Goal: Information Seeking & Learning: Understand process/instructions

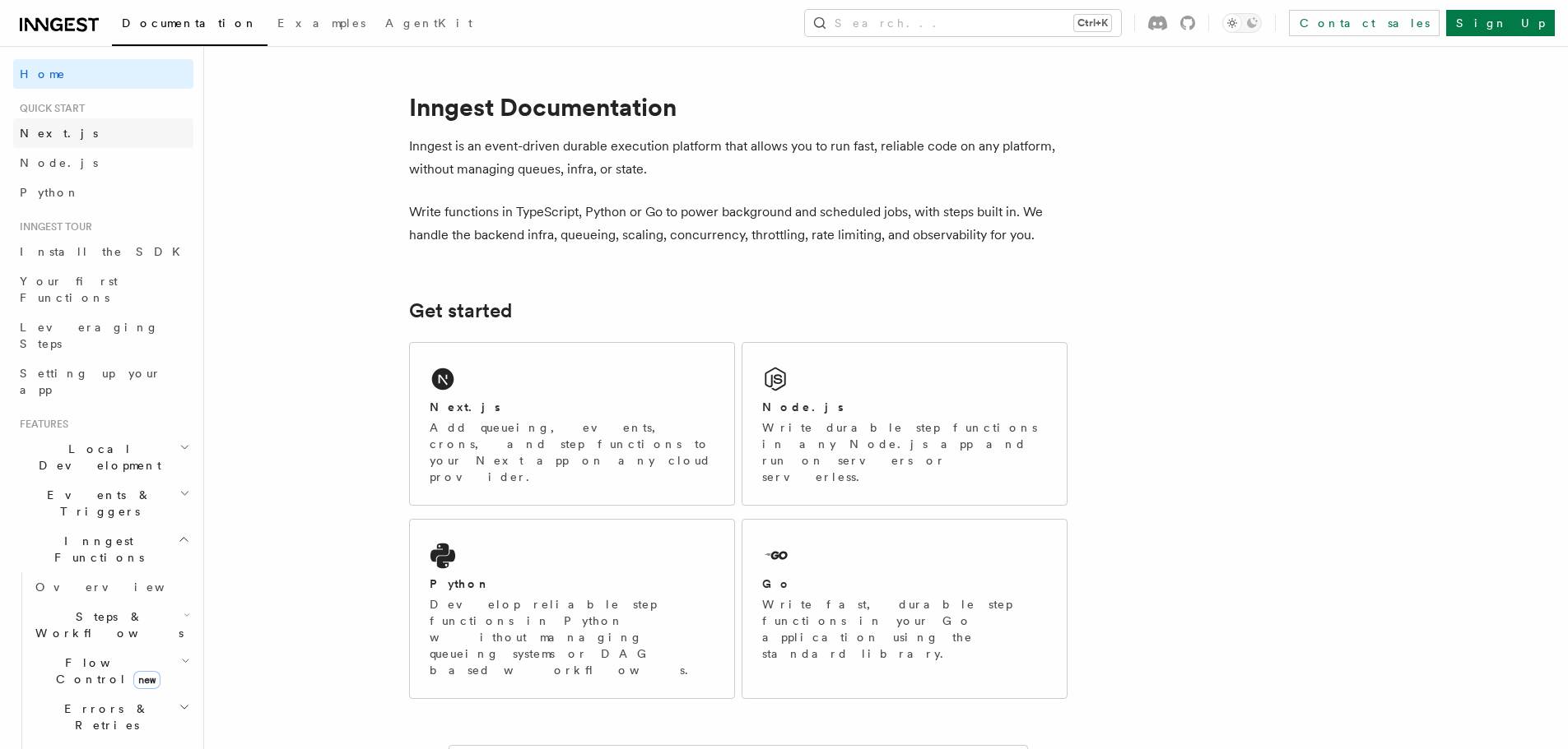
click at [40, 128] on span "Next.js" at bounding box center [59, 134] width 79 height 13
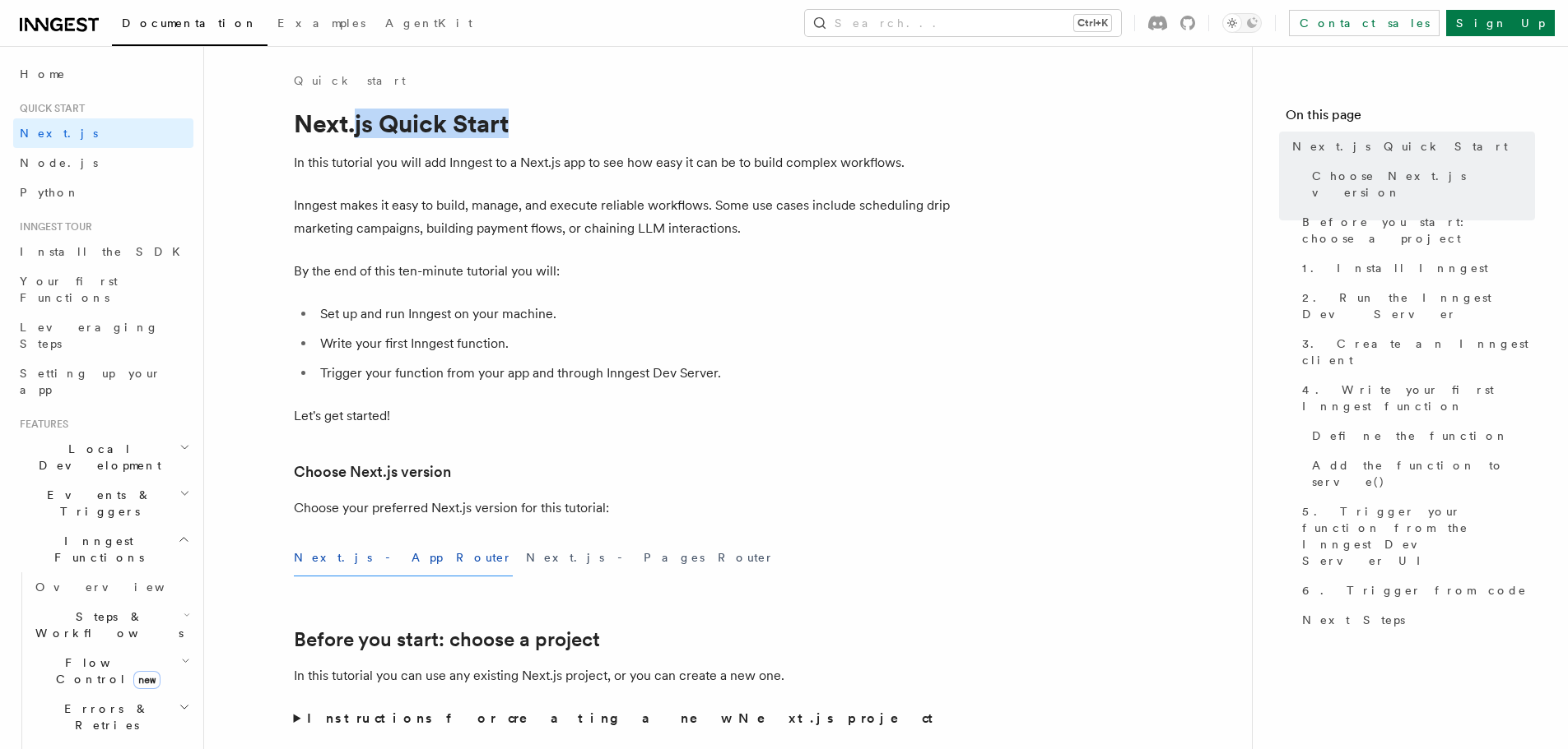
drag, startPoint x: 429, startPoint y: 122, endPoint x: 354, endPoint y: 120, distance: 75.0
click at [354, 120] on h1 "Next.js Quick Start" at bounding box center [622, 123] width 658 height 29
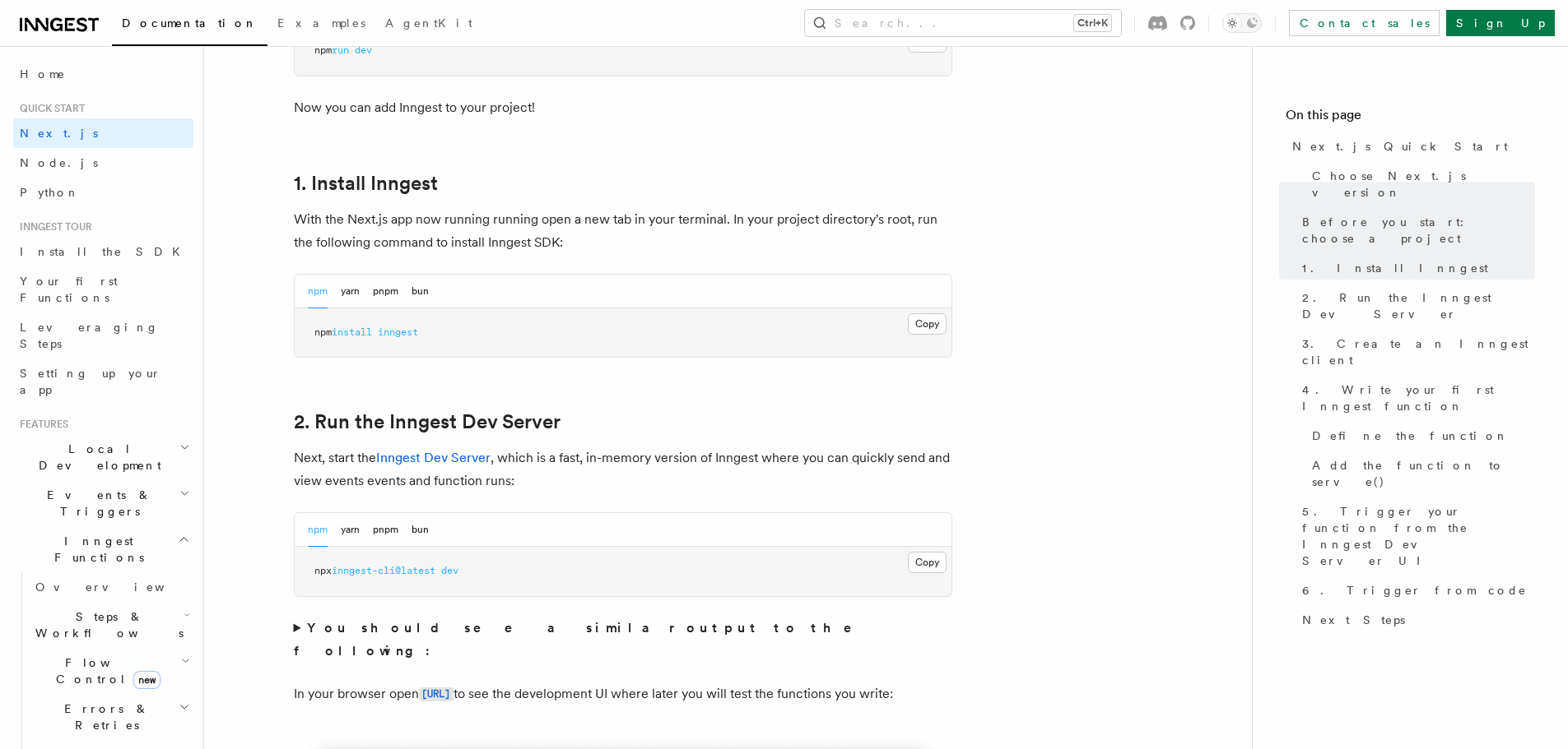
scroll to position [823, 0]
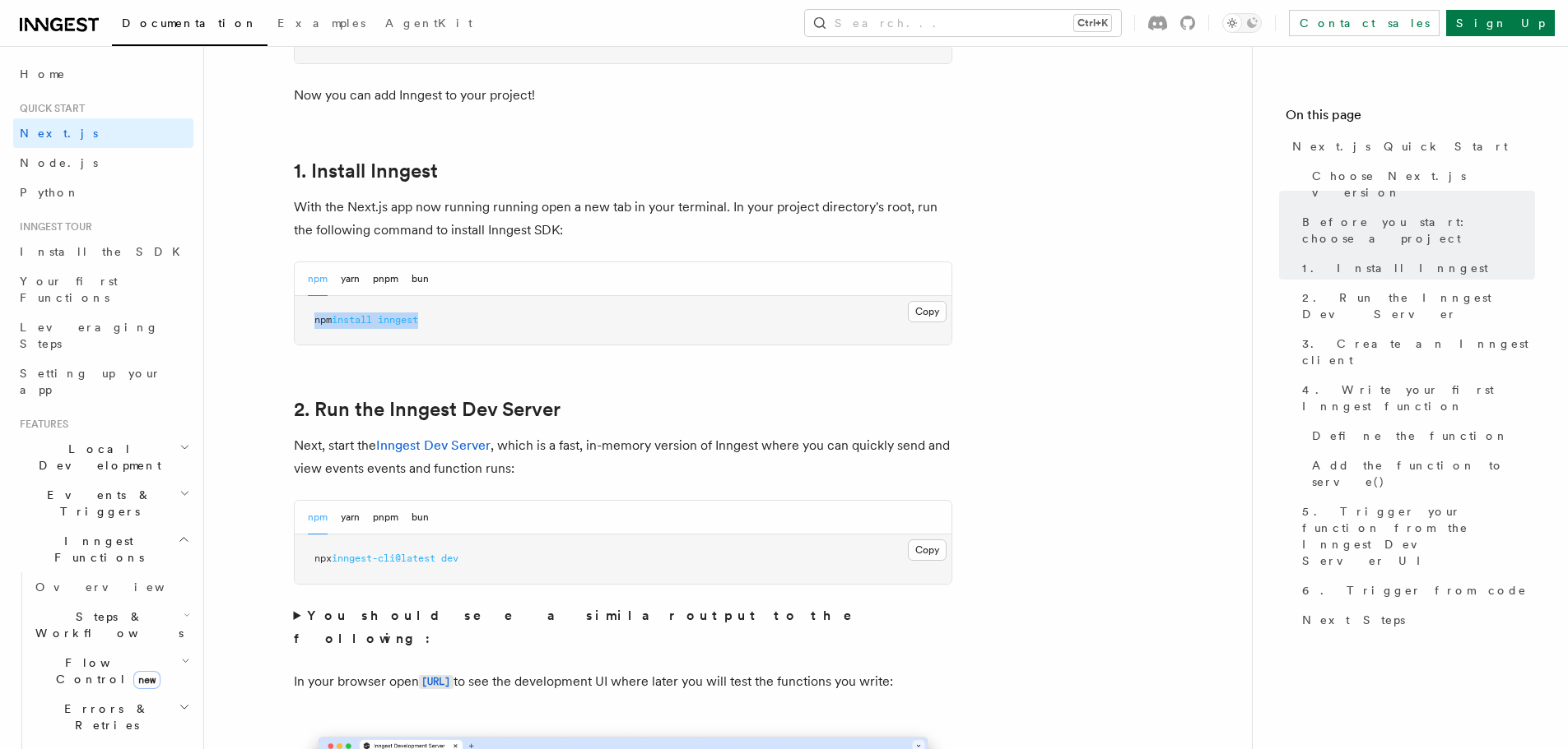
drag, startPoint x: 448, startPoint y: 323, endPoint x: 285, endPoint y: 319, distance: 163.0
click at [920, 309] on button "Copy Copied" at bounding box center [927, 312] width 39 height 22
click at [927, 312] on button "Copy Copied" at bounding box center [927, 312] width 39 height 22
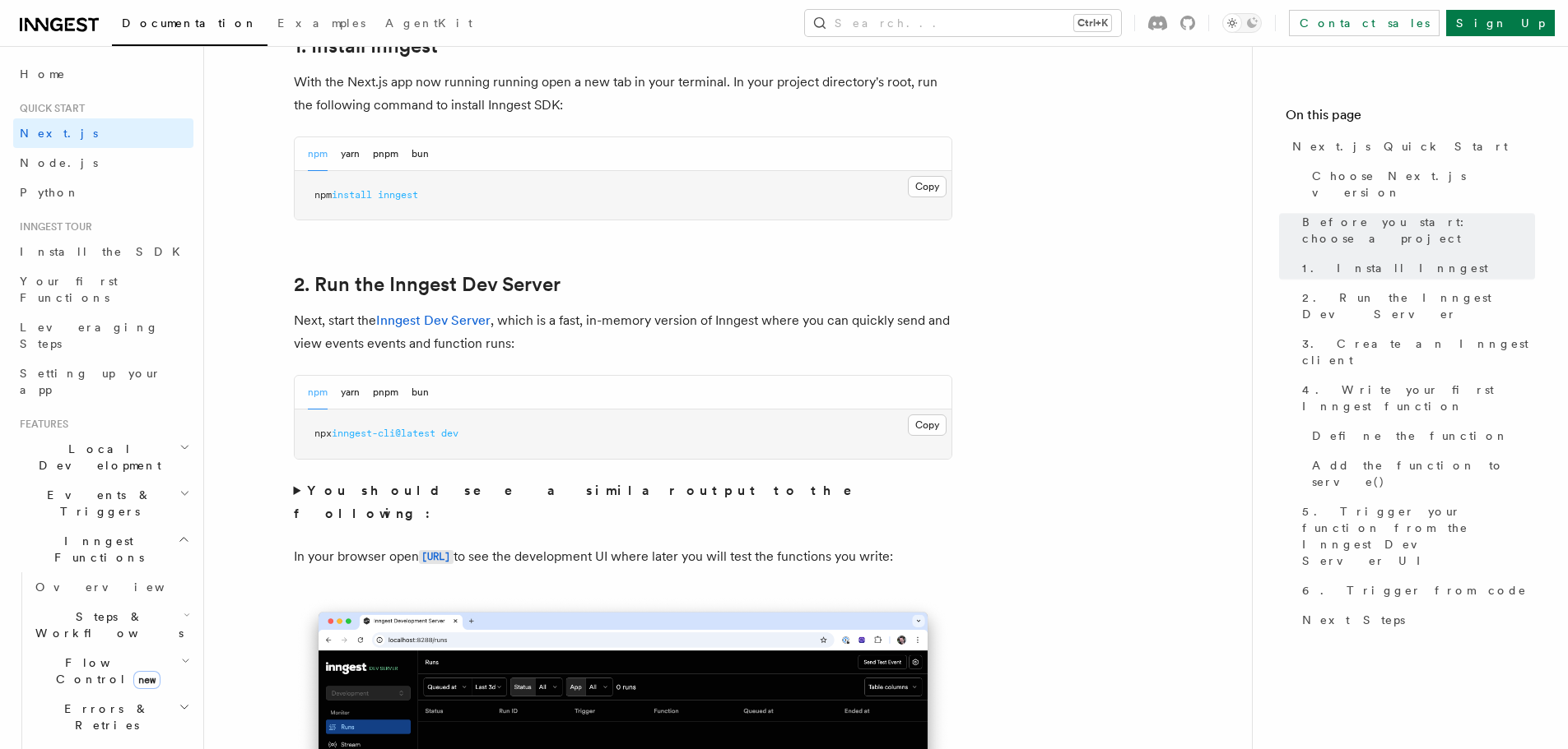
scroll to position [987, 0]
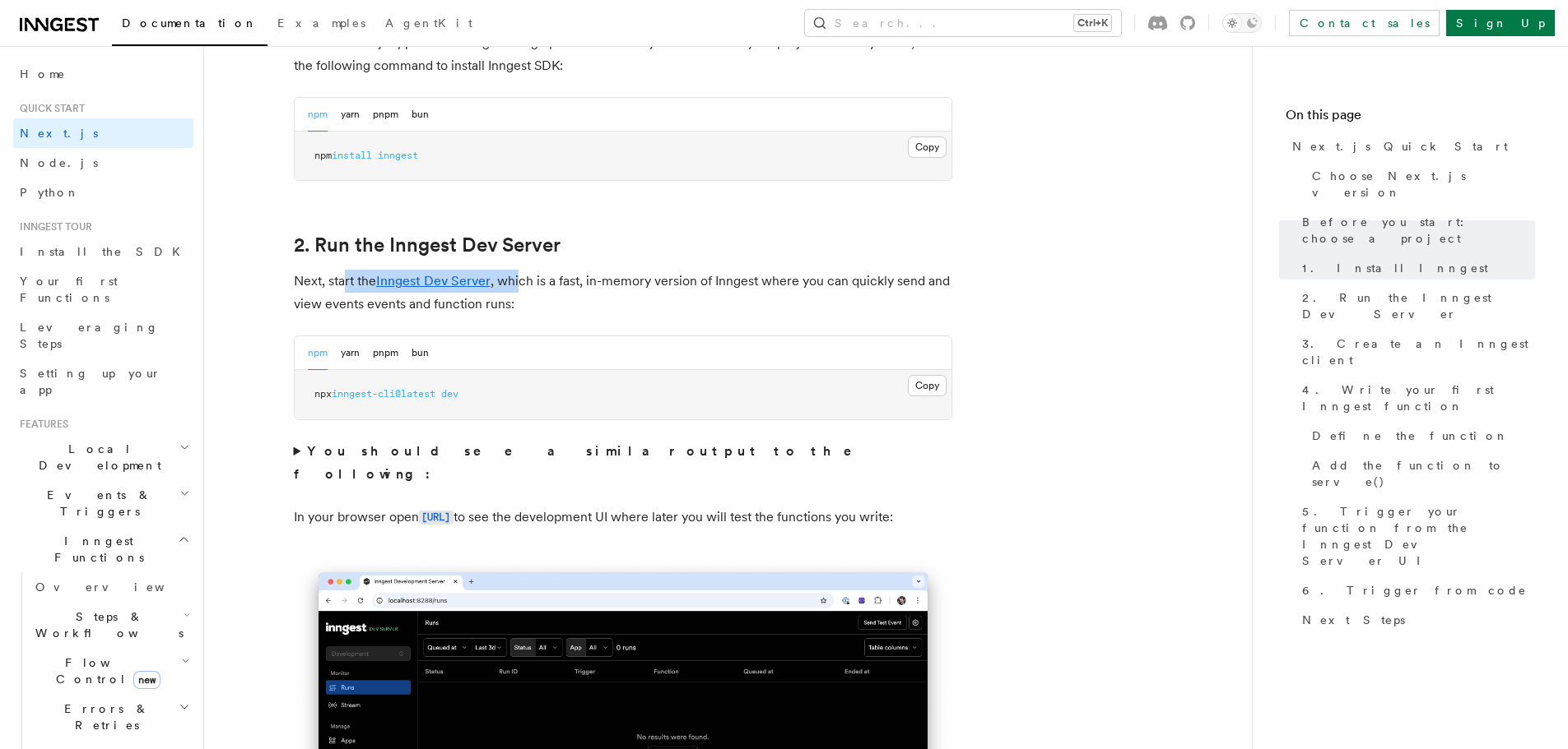
drag, startPoint x: 522, startPoint y: 281, endPoint x: 346, endPoint y: 281, distance: 176.0
click at [343, 281] on p "Next, start the Inngest Dev Server , which is a fast, in-memory version of Inng…" at bounding box center [622, 293] width 658 height 46
click at [692, 285] on p "Next, start the Inngest Dev Server , which is a fast, in-memory version of Inng…" at bounding box center [622, 293] width 658 height 46
drag, startPoint x: 724, startPoint y: 290, endPoint x: 519, endPoint y: 282, distance: 205.2
click at [519, 282] on p "Next, start the Inngest Dev Server , which is a fast, in-memory version of Inng…" at bounding box center [622, 293] width 658 height 46
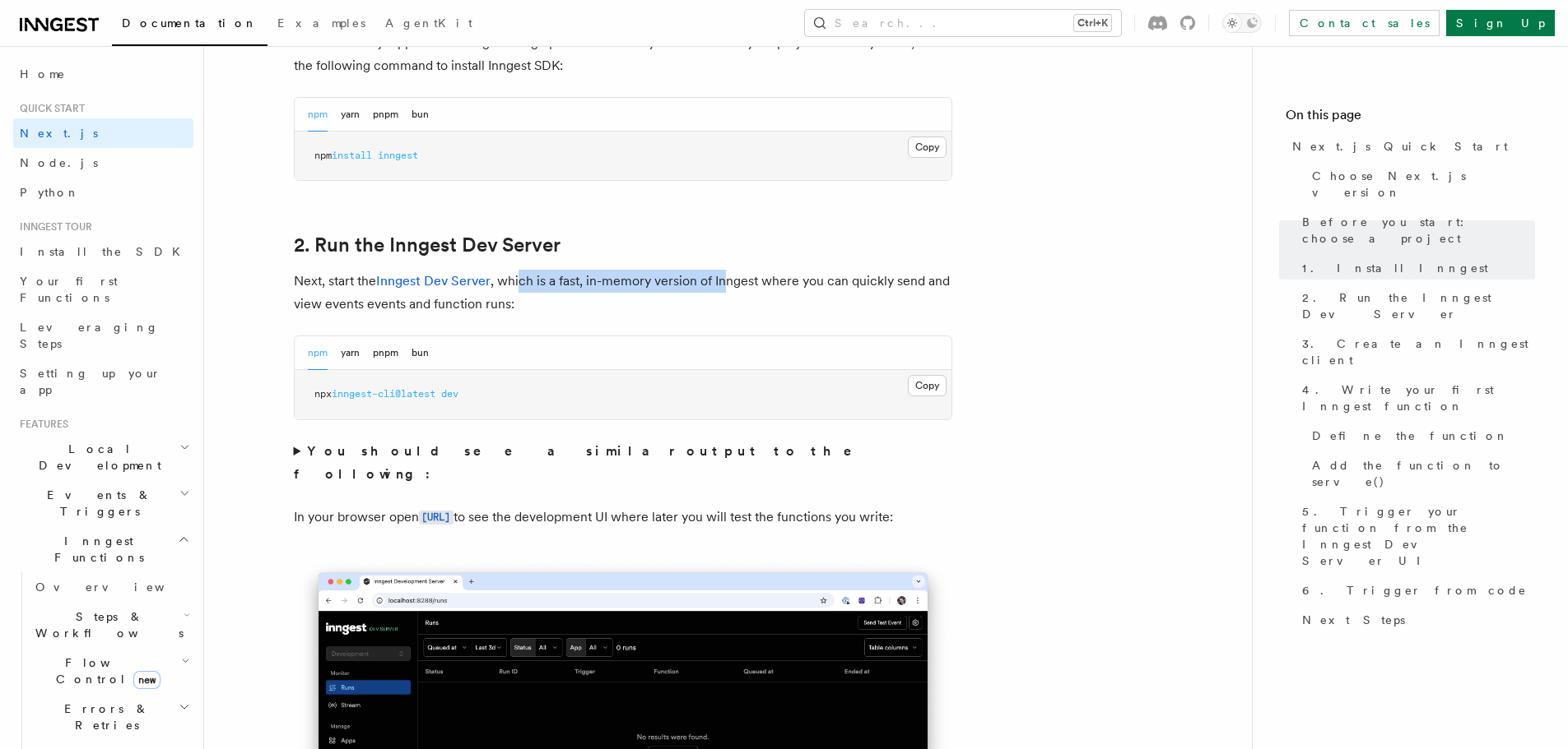
click at [519, 282] on p "Next, start the Inngest Dev Server , which is a fast, in-memory version of Inng…" at bounding box center [622, 293] width 658 height 46
click at [912, 385] on button "Copy Copied" at bounding box center [927, 385] width 39 height 22
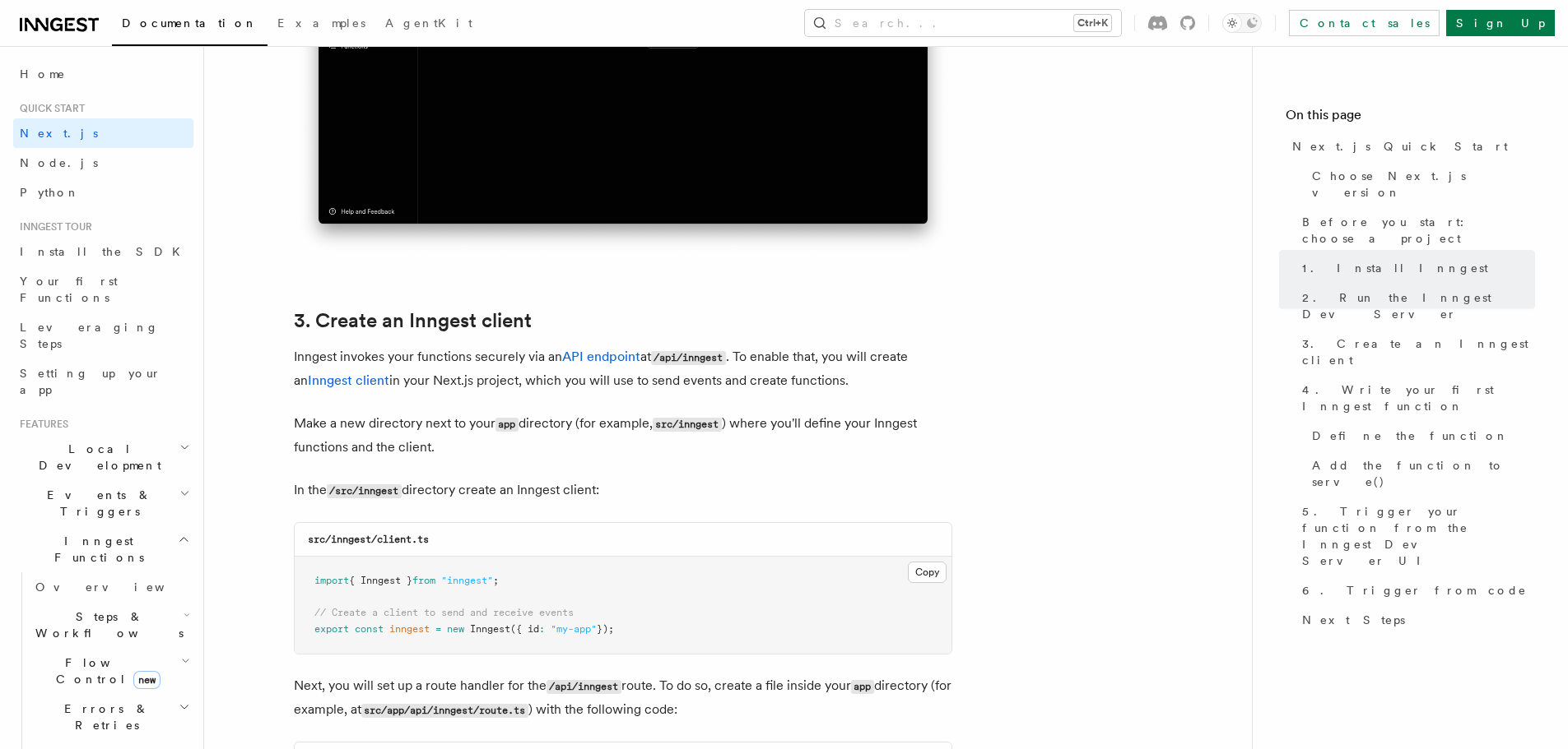
scroll to position [1727, 0]
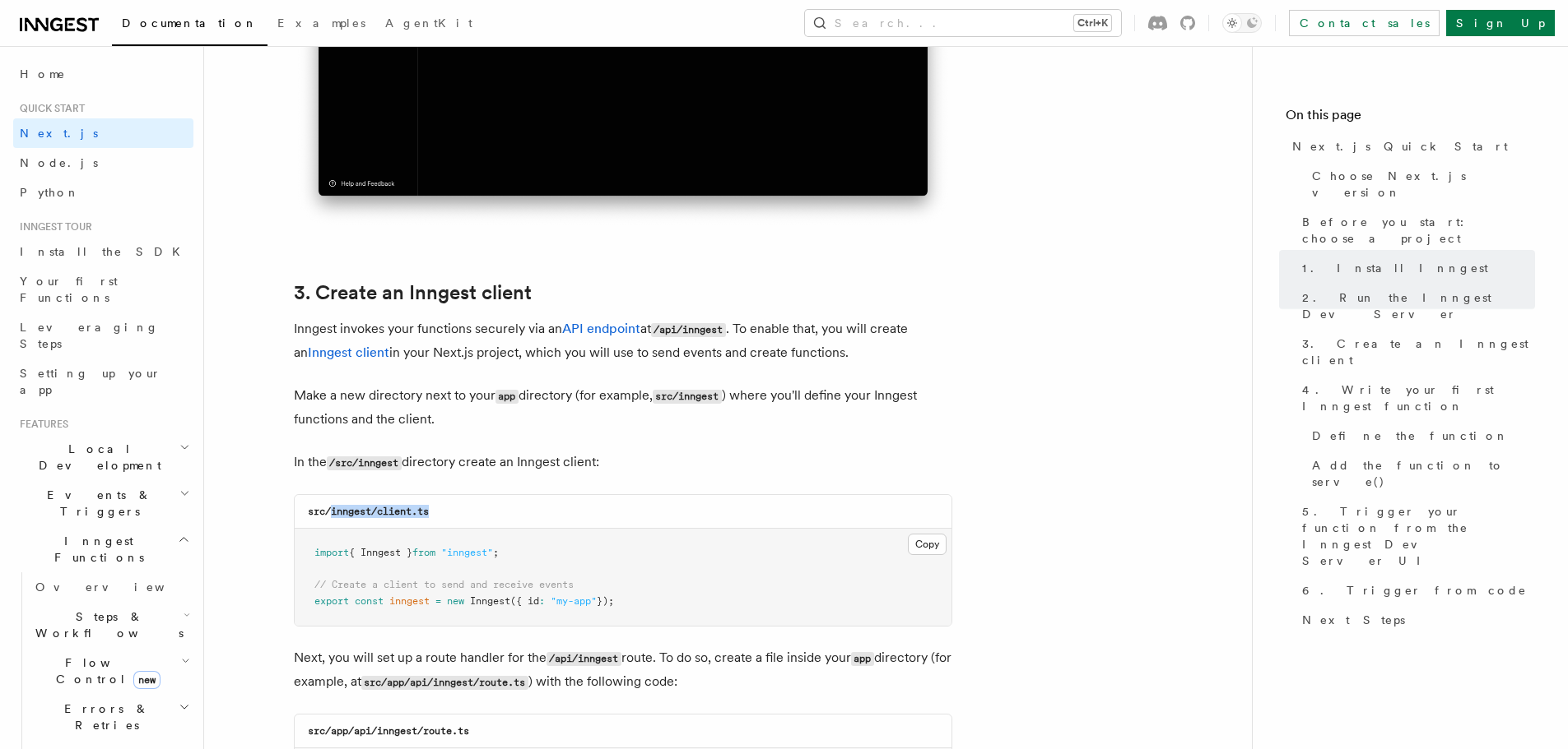
drag, startPoint x: 435, startPoint y: 510, endPoint x: 329, endPoint y: 512, distance: 106.0
click at [329, 512] on div "src/inngest/client.ts" at bounding box center [622, 512] width 657 height 34
copy code "inngest/client.ts"
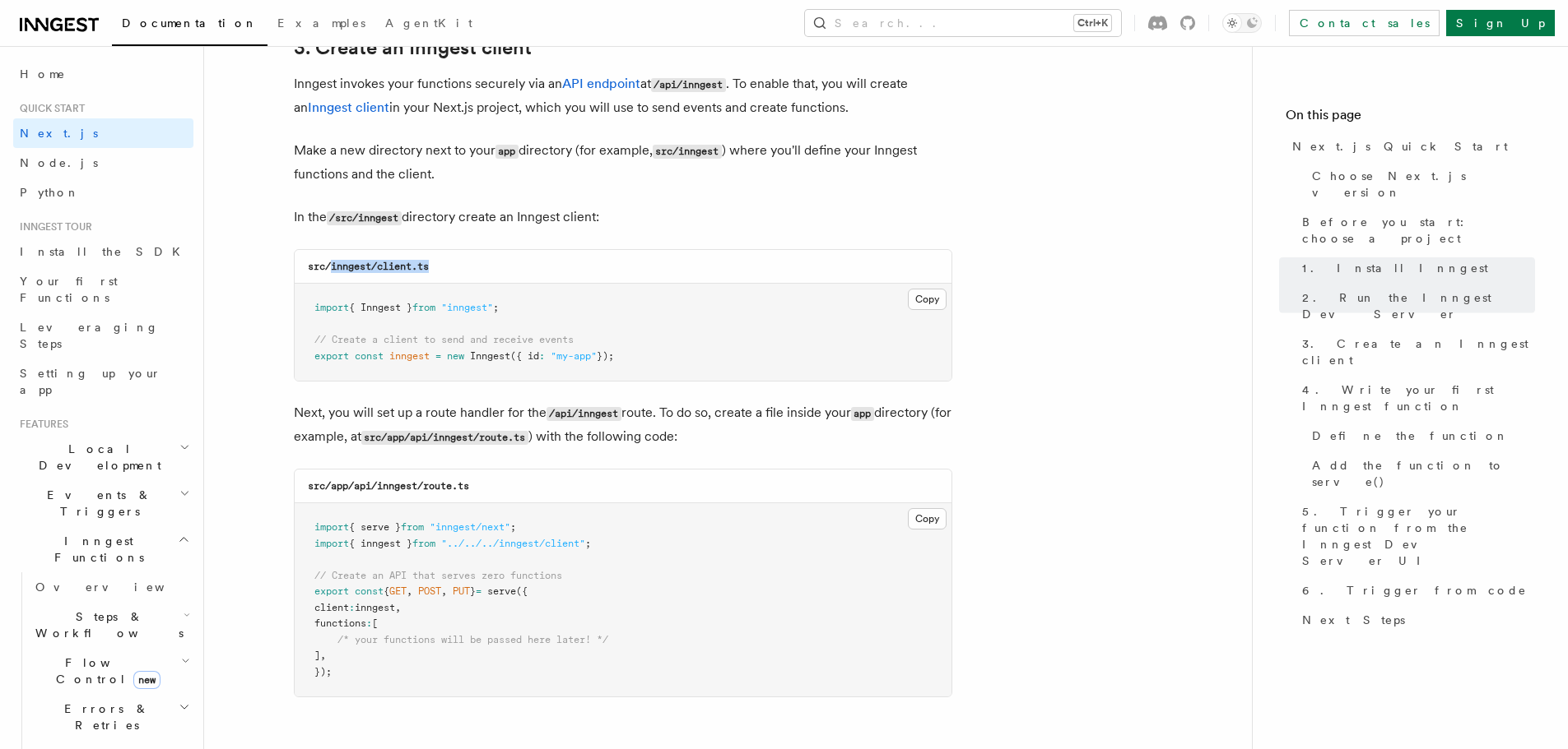
scroll to position [1974, 0]
click at [930, 295] on button "Copy Copied" at bounding box center [927, 297] width 39 height 22
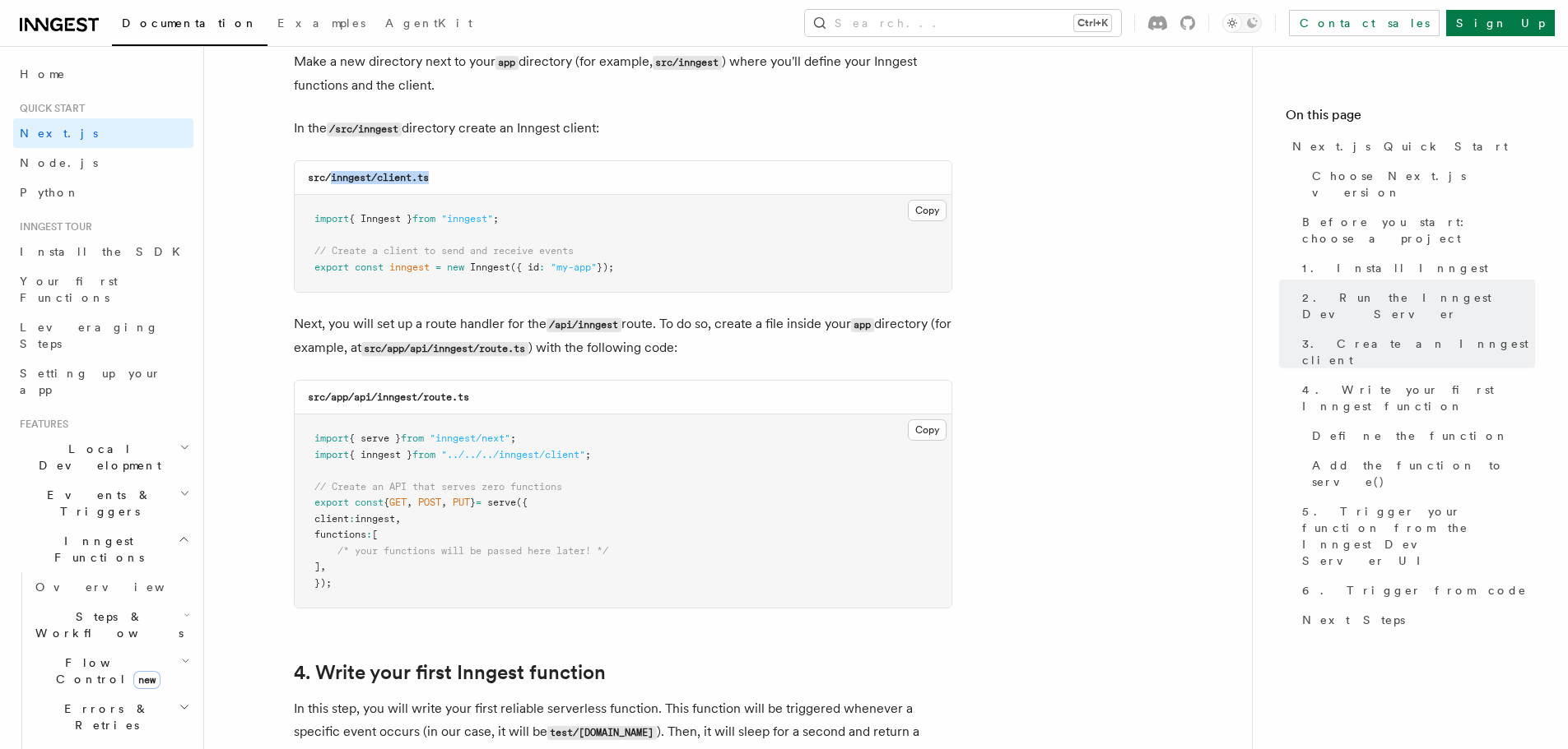
scroll to position [2057, 0]
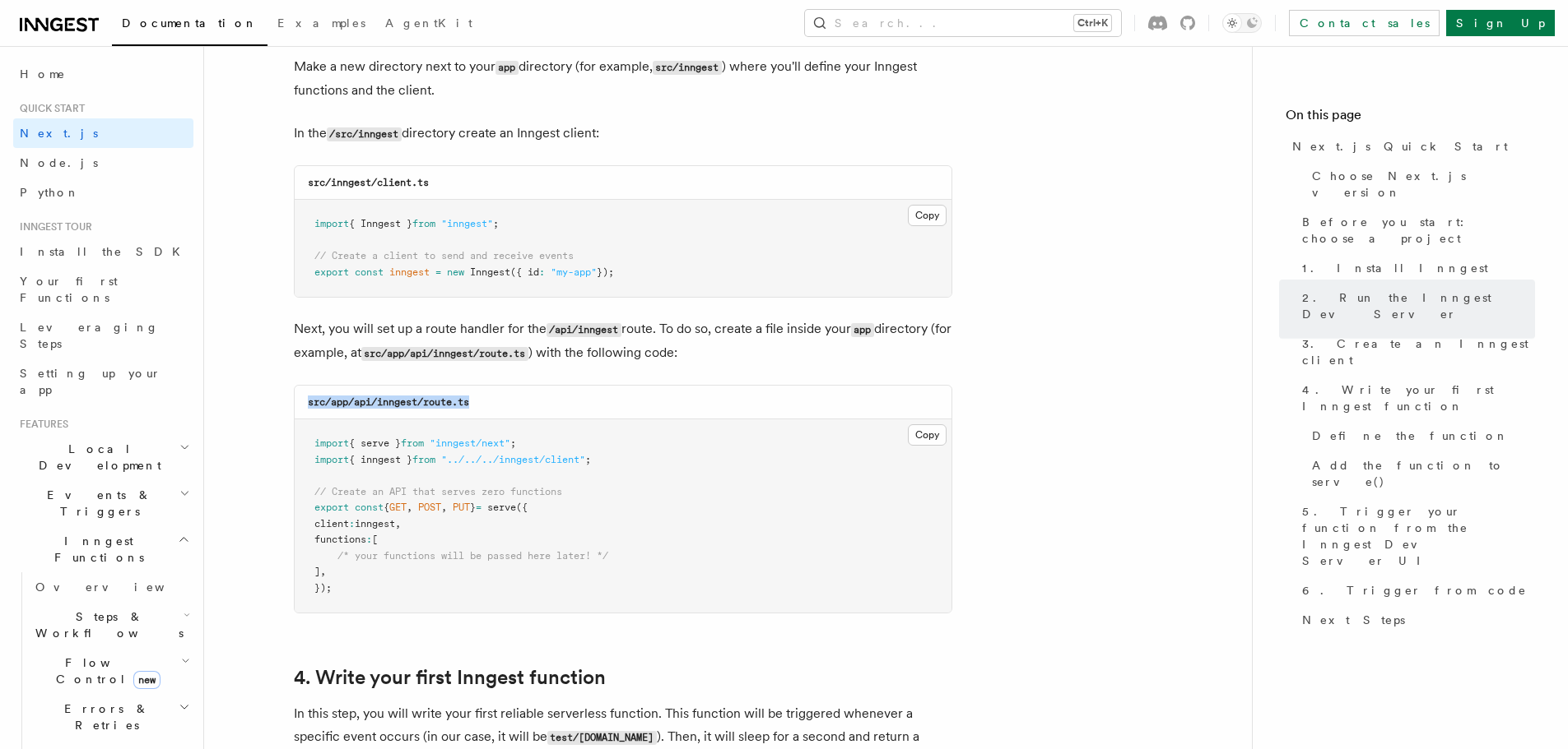
drag, startPoint x: 473, startPoint y: 403, endPoint x: 304, endPoint y: 406, distance: 169.0
click at [304, 406] on div "src/app/api/inngest/route.ts" at bounding box center [622, 402] width 657 height 34
copy code "src/app/api/inngest/route.ts"
click at [520, 400] on div "src/app/api/inngest/route.ts" at bounding box center [622, 402] width 657 height 34
drag, startPoint x: 475, startPoint y: 404, endPoint x: 354, endPoint y: 411, distance: 121.2
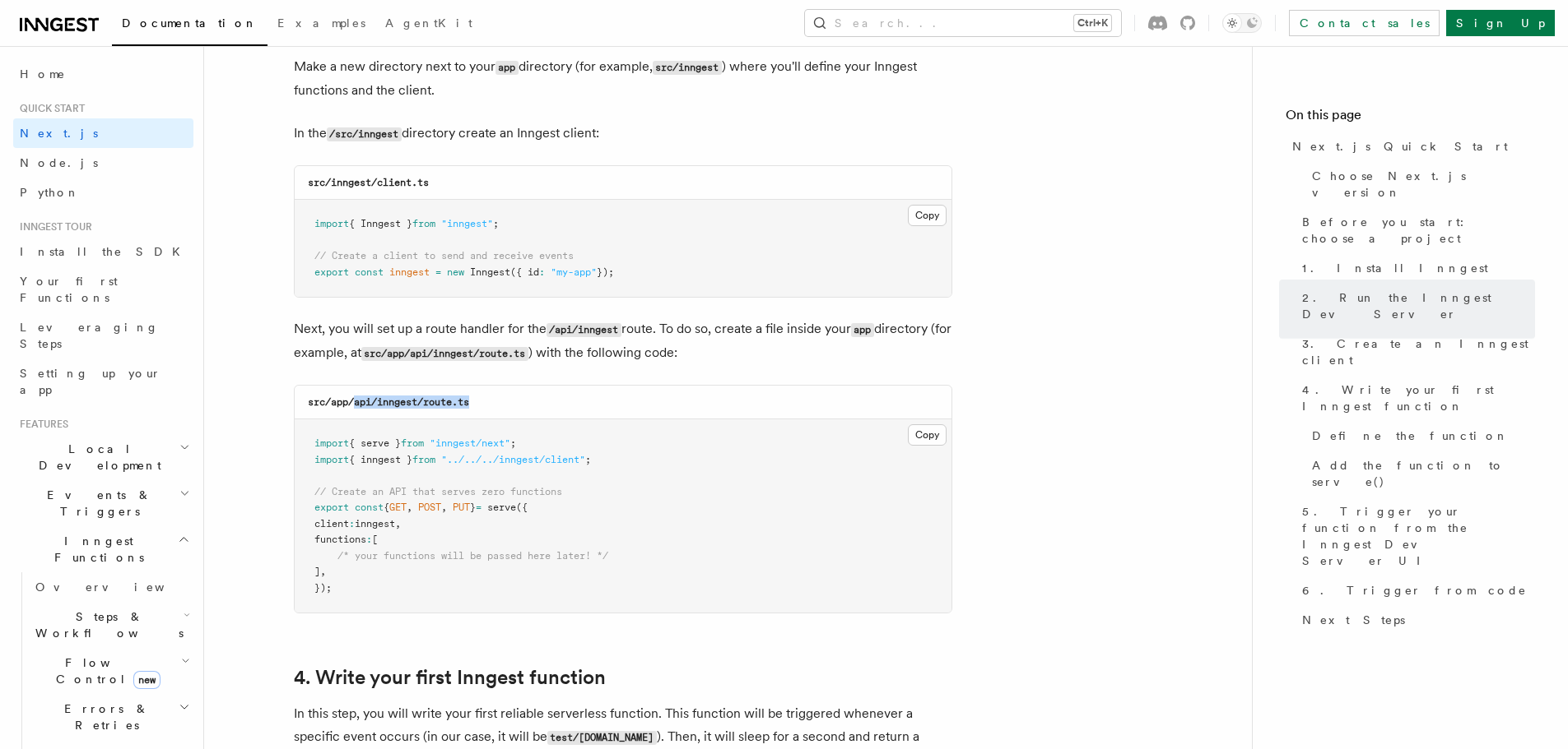
click at [354, 411] on div "src/app/api/inngest/route.ts" at bounding box center [622, 402] width 657 height 34
copy code "api/inngest/route.ts"
click at [944, 431] on button "Copy Copied" at bounding box center [927, 435] width 39 height 22
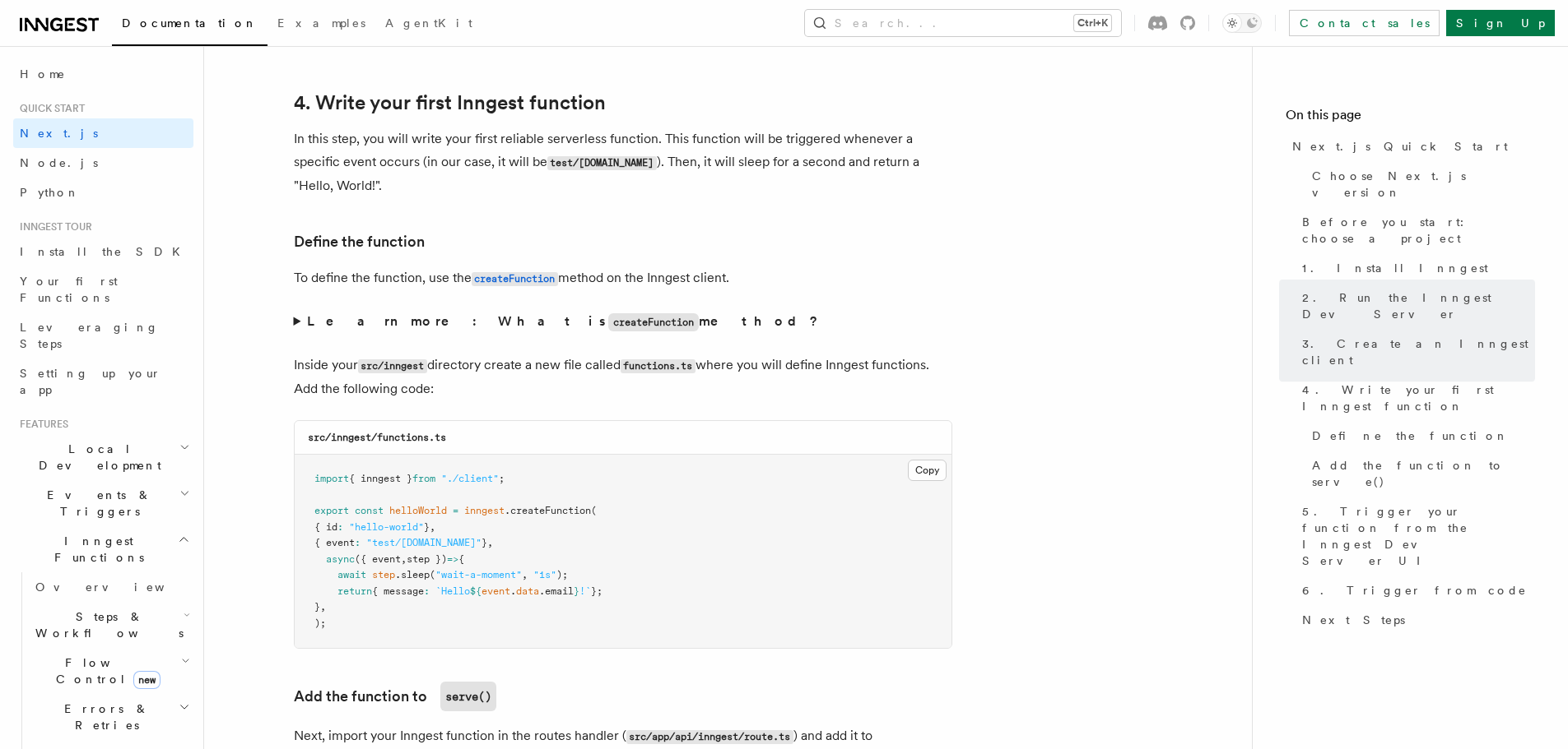
scroll to position [2632, 0]
drag, startPoint x: 453, startPoint y: 437, endPoint x: 378, endPoint y: 443, distance: 75.2
click at [378, 443] on div "src/inngest/functions.ts" at bounding box center [622, 437] width 657 height 34
copy code "functions.ts"
click at [925, 464] on button "Copy Copied" at bounding box center [927, 470] width 39 height 22
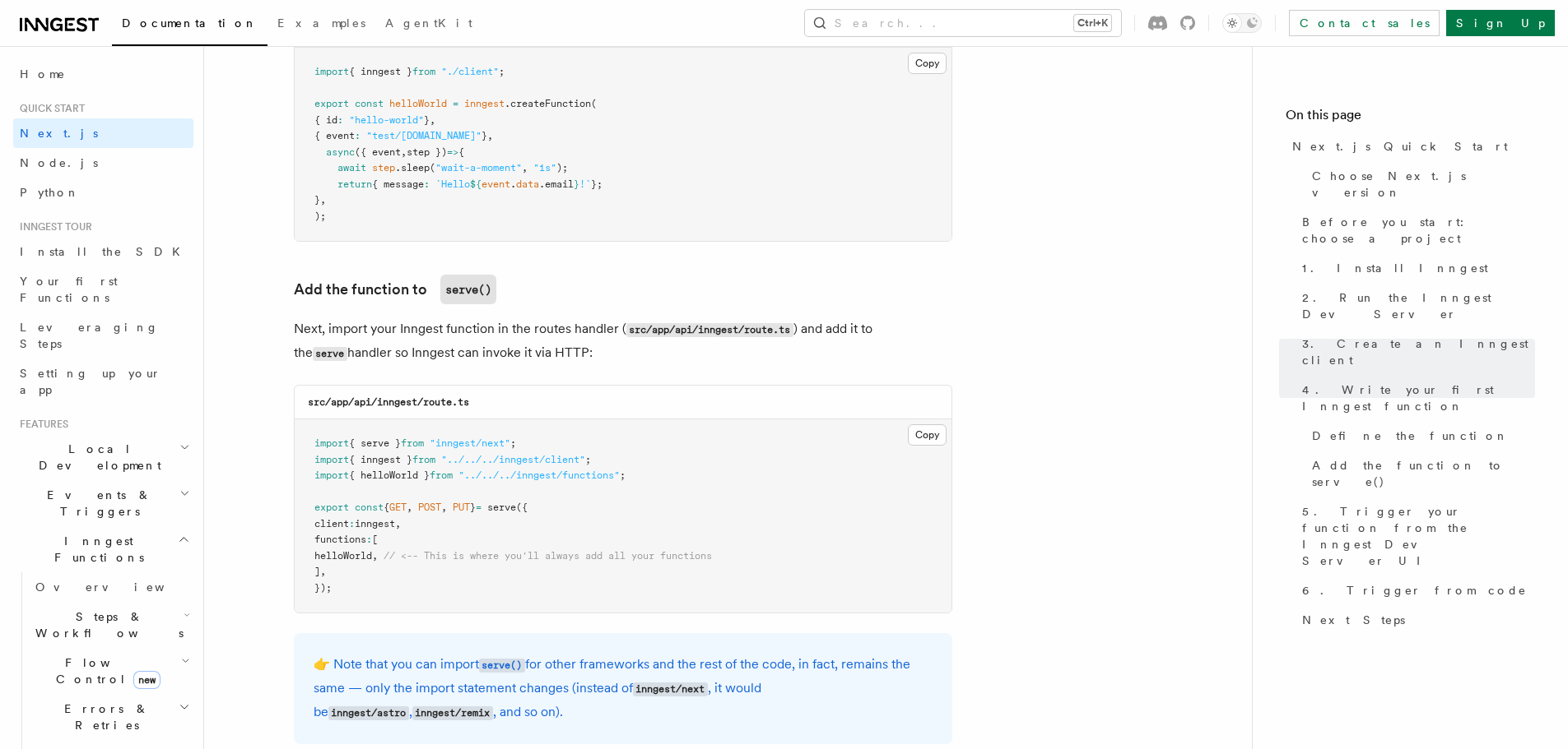
scroll to position [3043, 0]
